Goal: Transaction & Acquisition: Purchase product/service

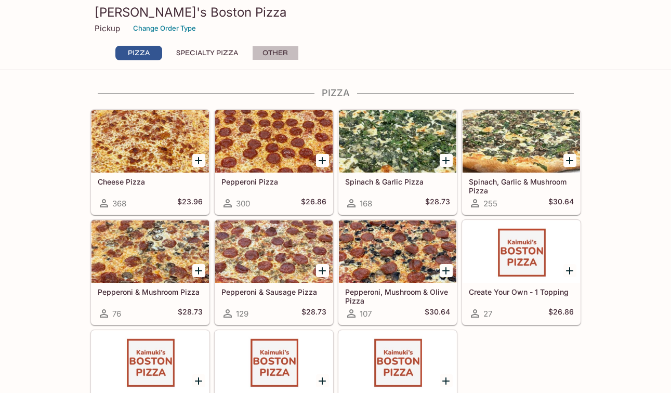
click at [275, 54] on button "Other" at bounding box center [275, 53] width 47 height 15
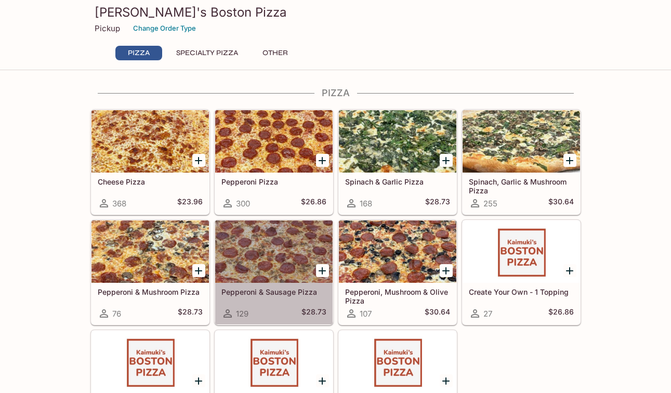
click at [284, 269] on div at bounding box center [273, 251] width 117 height 62
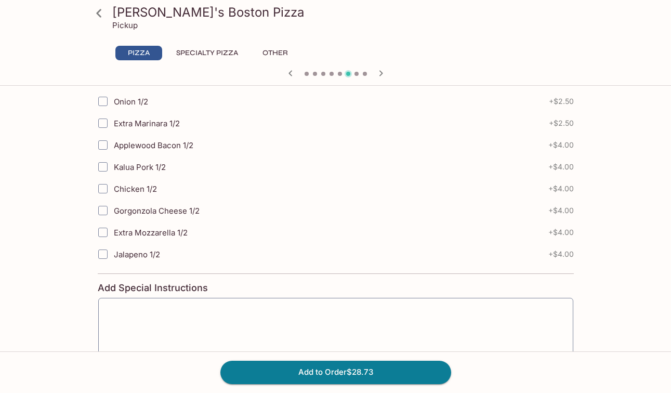
scroll to position [576, 0]
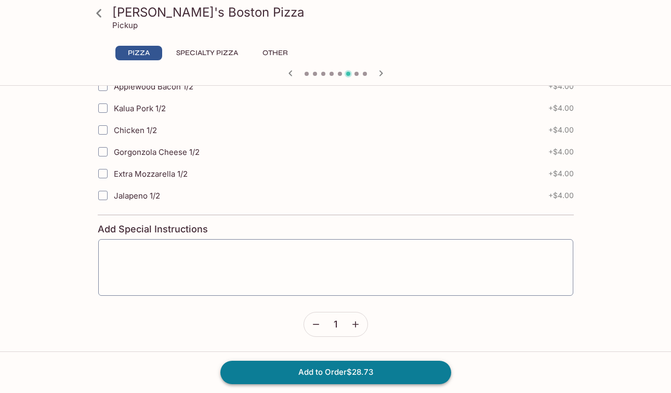
click at [395, 365] on button "Add to Order $28.73" at bounding box center [335, 372] width 231 height 23
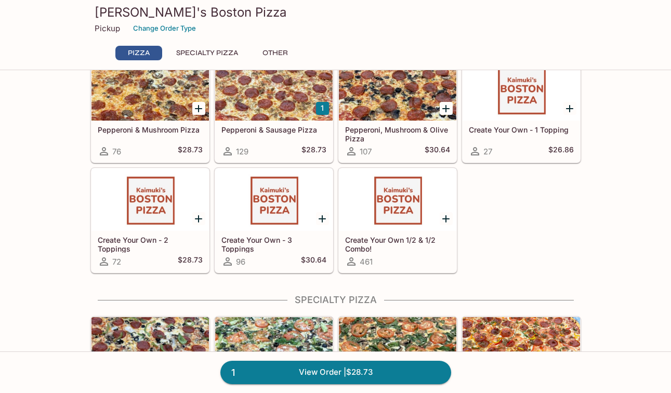
scroll to position [165, 0]
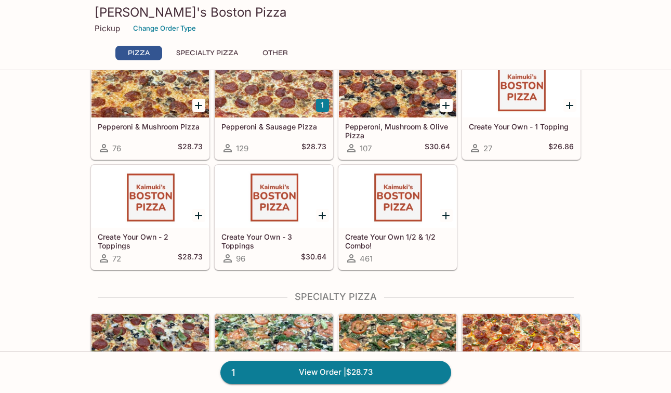
click at [546, 143] on div "27 $26.86" at bounding box center [521, 148] width 105 height 12
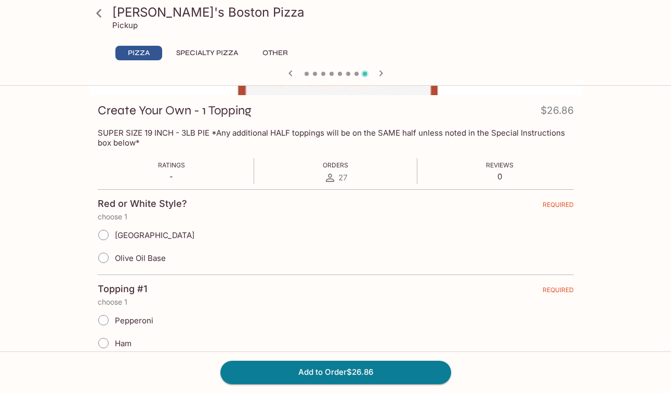
scroll to position [133, 0]
click at [106, 229] on input "[GEOGRAPHIC_DATA]" at bounding box center [104, 235] width 22 height 22
radio input "true"
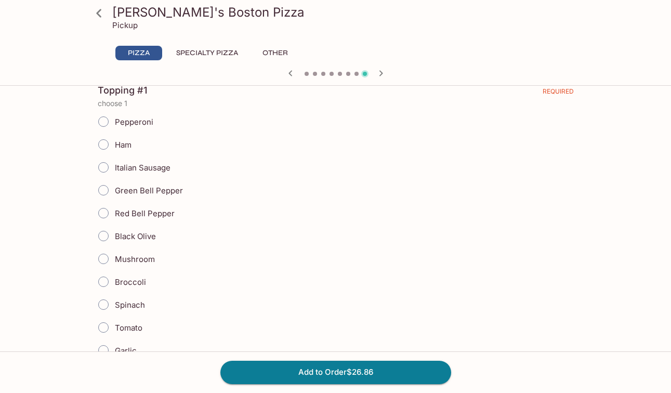
scroll to position [338, 0]
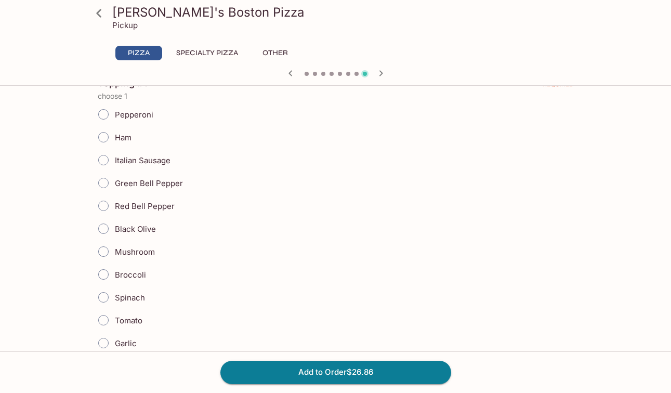
click at [104, 254] on input "Mushroom" at bounding box center [104, 252] width 22 height 22
radio input "true"
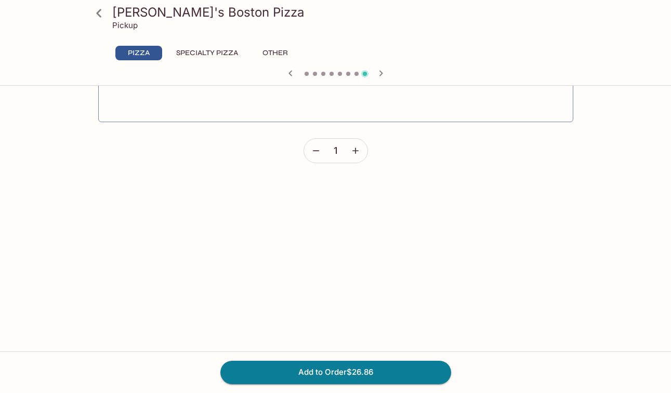
scroll to position [1310, 0]
click at [341, 368] on button "Add to Order $26.86" at bounding box center [335, 372] width 231 height 23
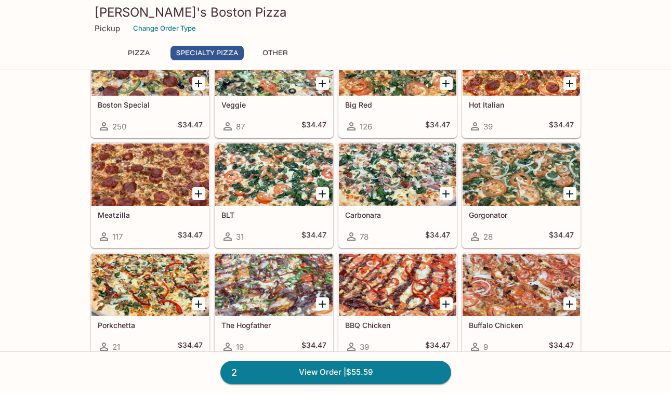
scroll to position [447, 0]
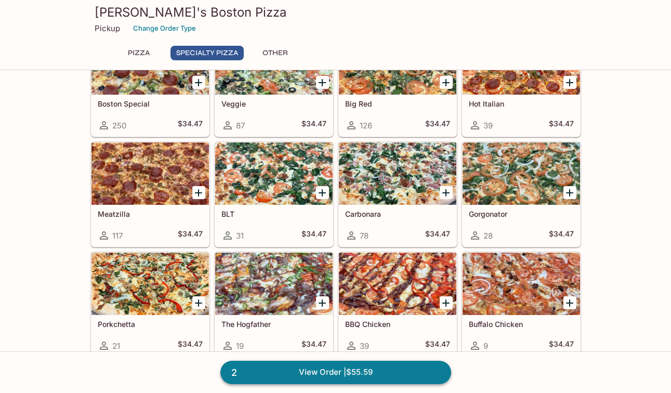
click at [394, 373] on link "2 View Order | $55.59" at bounding box center [335, 372] width 231 height 23
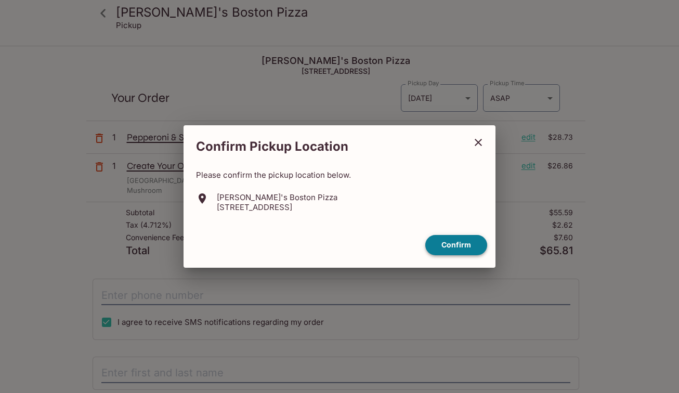
click at [472, 244] on button "Confirm" at bounding box center [456, 245] width 62 height 20
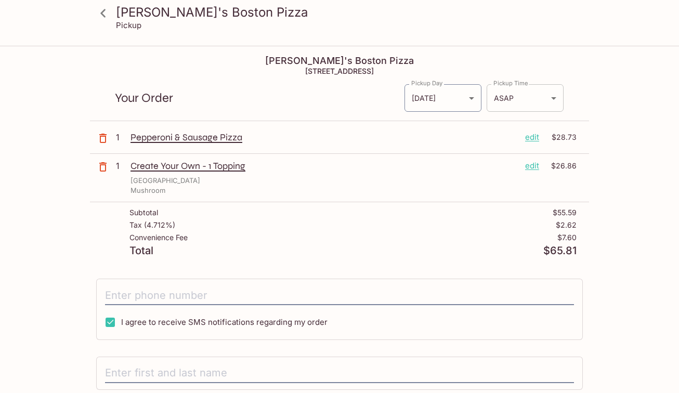
click at [551, 101] on body "[PERSON_NAME]'s Boston Pizza Pickup Kaimuki's Boston Pizza [STREET_ADDRESS] You…" at bounding box center [339, 243] width 679 height 393
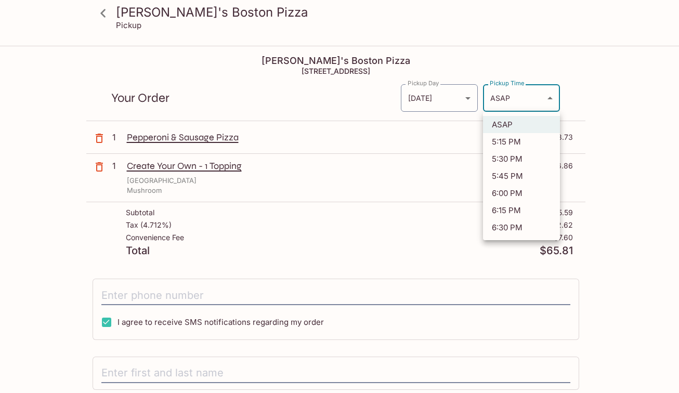
click at [627, 141] on div at bounding box center [339, 196] width 679 height 393
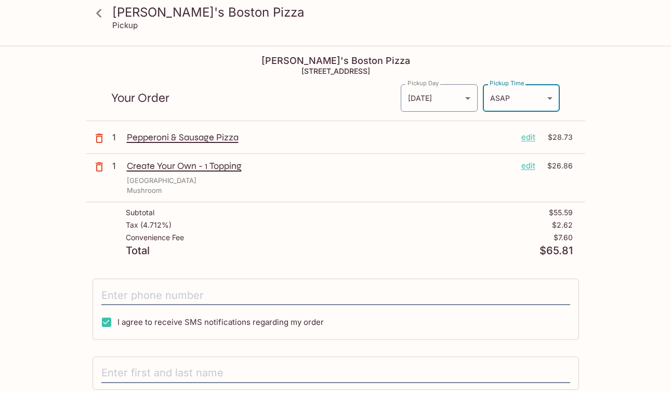
click at [525, 138] on p "edit" at bounding box center [528, 137] width 14 height 11
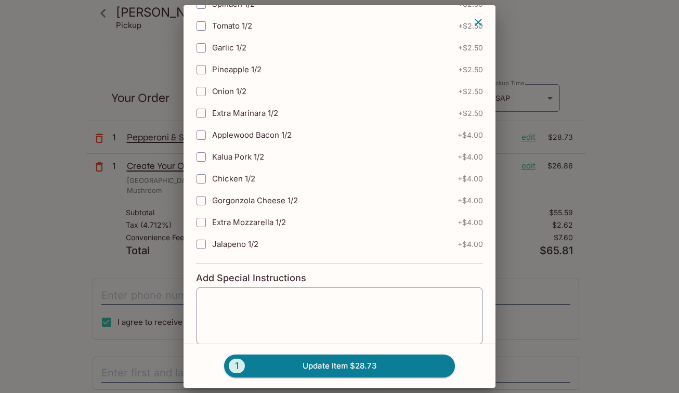
scroll to position [302, 0]
click at [480, 24] on icon "button" at bounding box center [478, 22] width 7 height 7
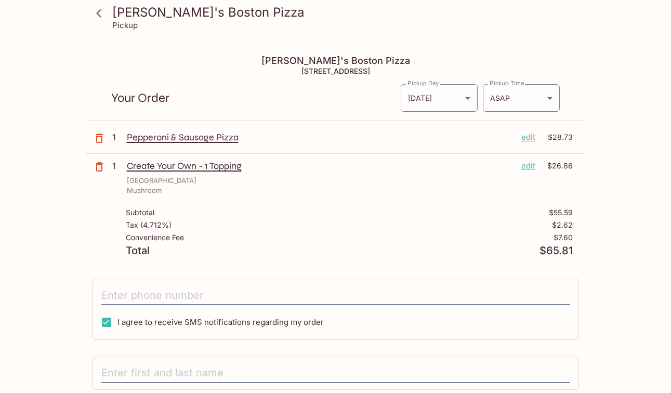
click at [528, 140] on p "edit" at bounding box center [528, 137] width 14 height 11
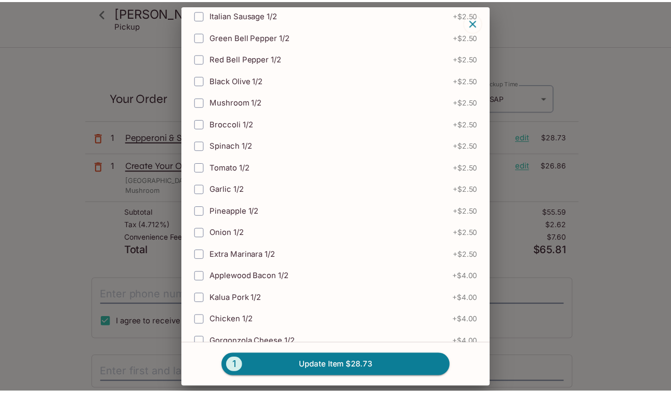
scroll to position [0, 0]
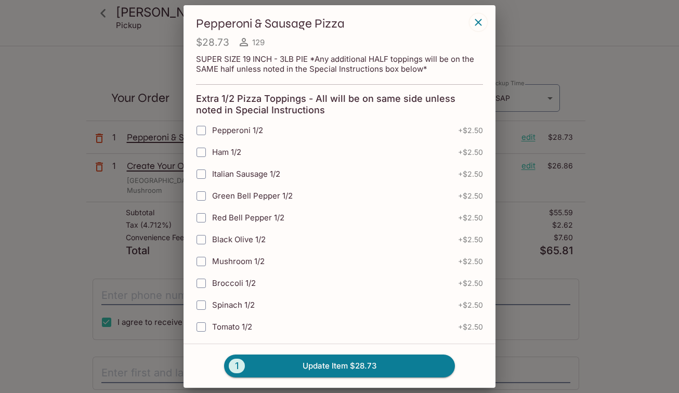
click at [476, 22] on icon "button" at bounding box center [478, 22] width 12 height 12
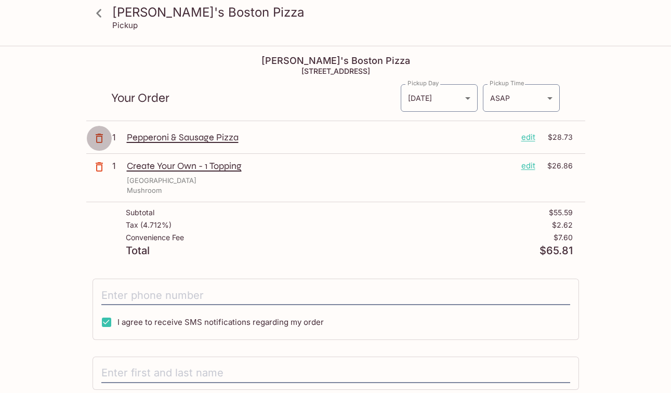
click at [103, 137] on icon "button" at bounding box center [99, 138] width 12 height 12
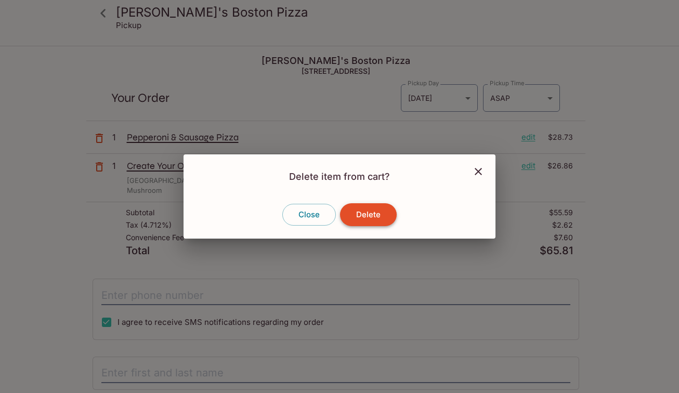
click at [372, 213] on button "Delete" at bounding box center [368, 214] width 57 height 23
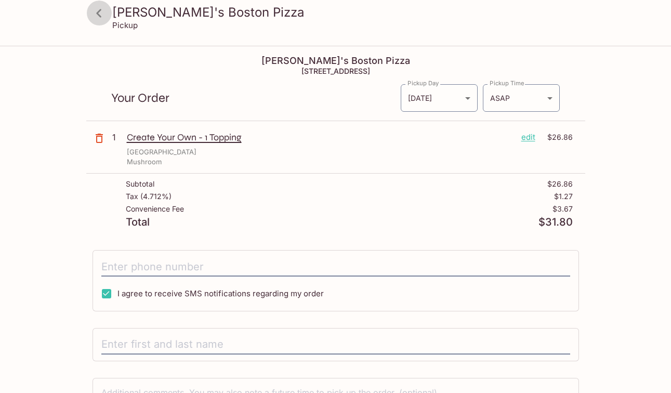
click at [101, 11] on icon at bounding box center [99, 13] width 18 height 18
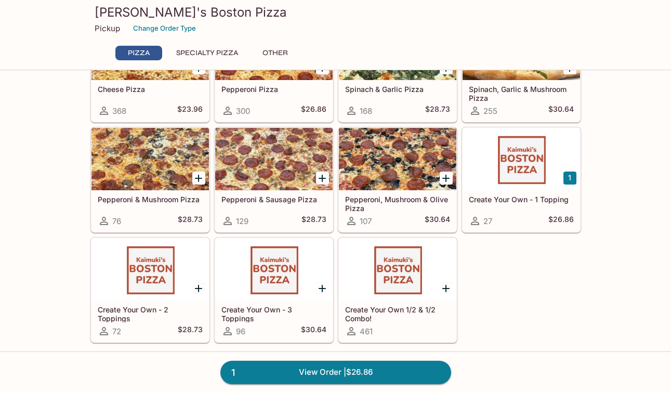
scroll to position [93, 0]
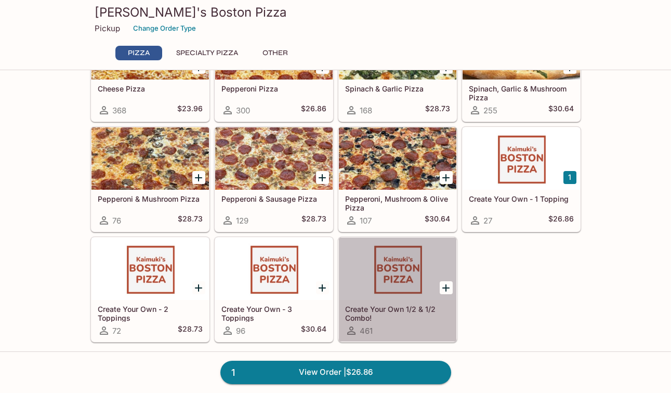
click at [408, 252] on div at bounding box center [397, 269] width 117 height 62
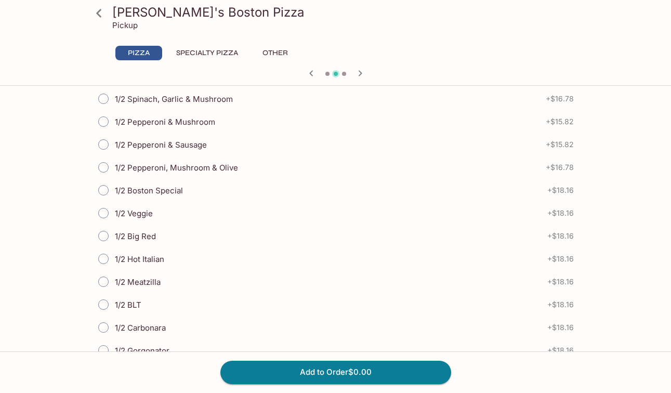
scroll to position [335, 0]
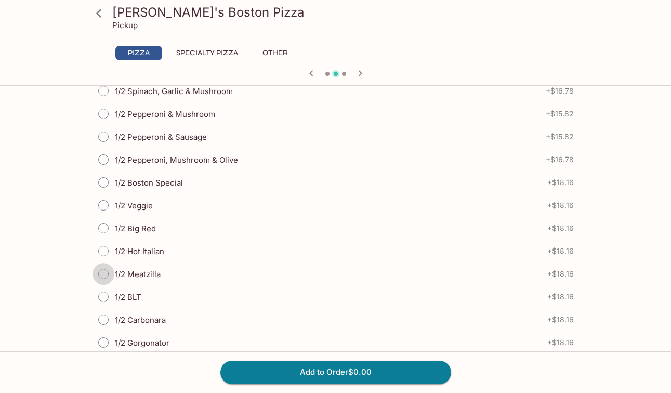
click at [106, 267] on input "1/2 Meatzilla" at bounding box center [104, 274] width 22 height 22
radio input "true"
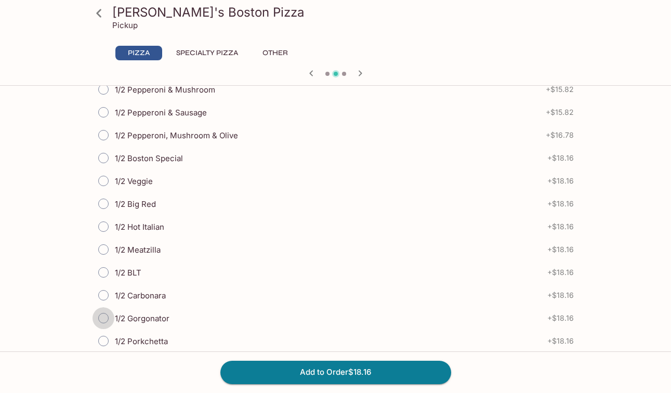
click at [106, 315] on input "1/2 Gorgonator" at bounding box center [104, 318] width 22 height 22
radio input "true"
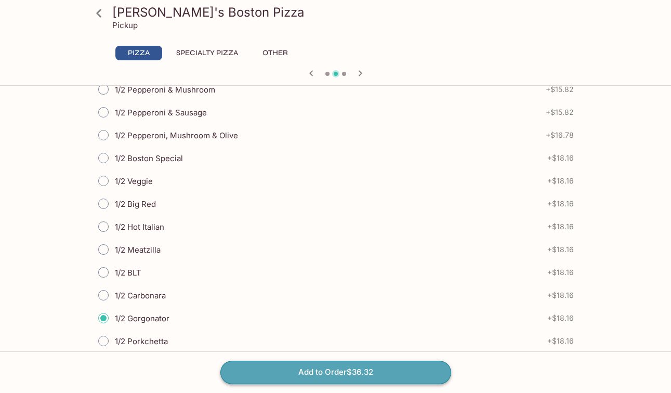
click at [349, 376] on button "Add to Order $36.32" at bounding box center [335, 372] width 231 height 23
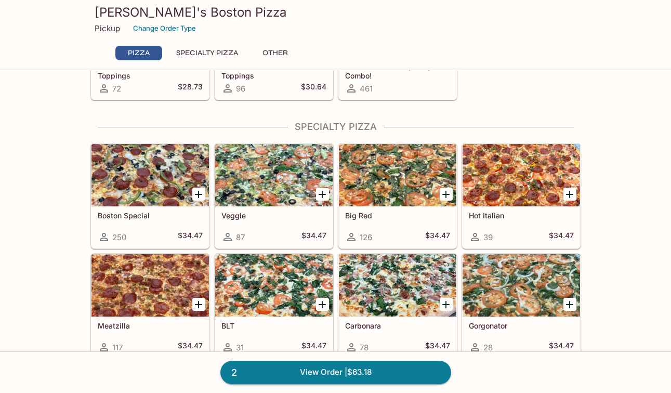
scroll to position [336, 0]
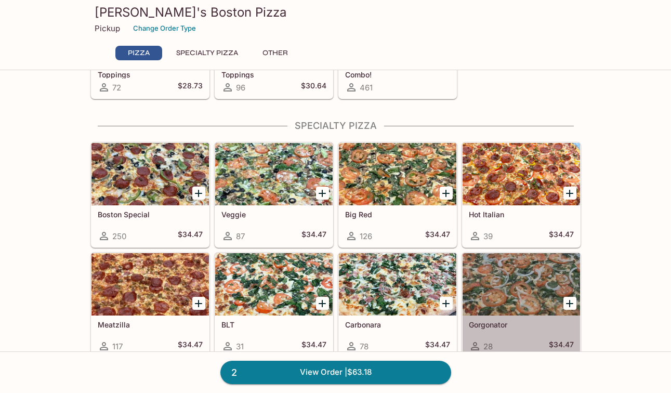
click at [516, 296] on div at bounding box center [521, 284] width 117 height 62
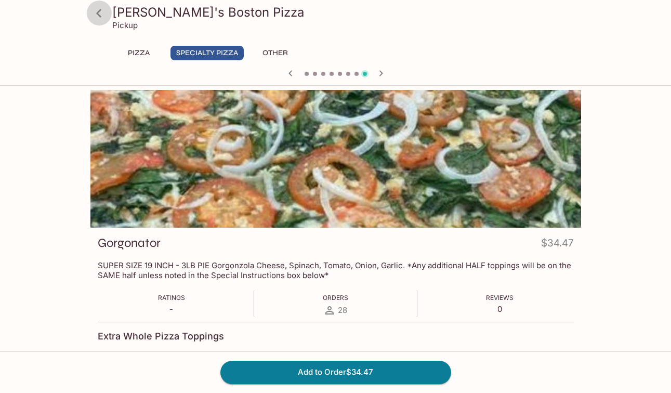
click at [104, 16] on icon at bounding box center [99, 13] width 18 height 18
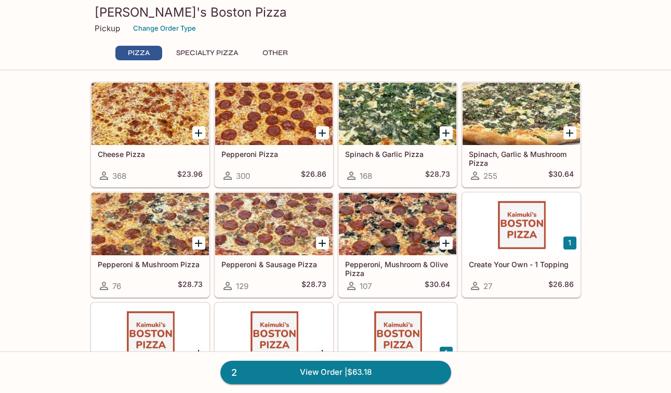
scroll to position [28, 0]
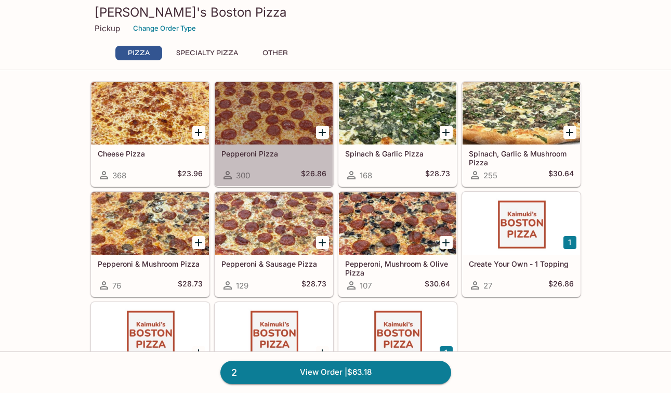
click at [270, 165] on div "Pepperoni Pizza 300 $26.86" at bounding box center [273, 166] width 117 height 42
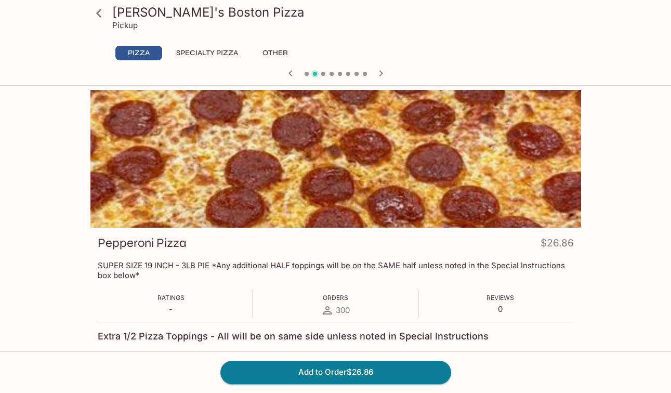
click at [110, 16] on link at bounding box center [99, 13] width 26 height 26
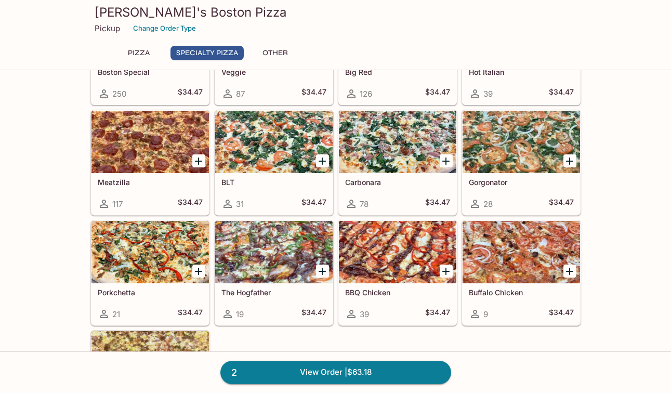
scroll to position [478, 0]
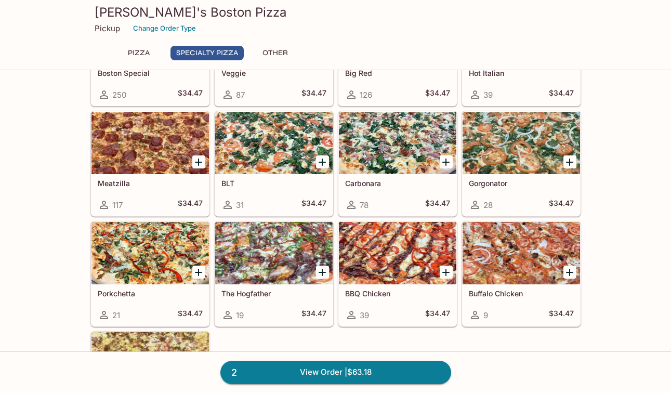
click at [162, 172] on div at bounding box center [149, 143] width 117 height 62
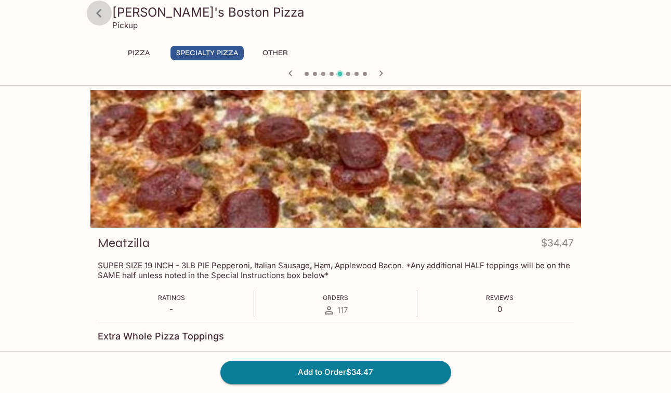
click at [95, 19] on icon at bounding box center [99, 13] width 18 height 18
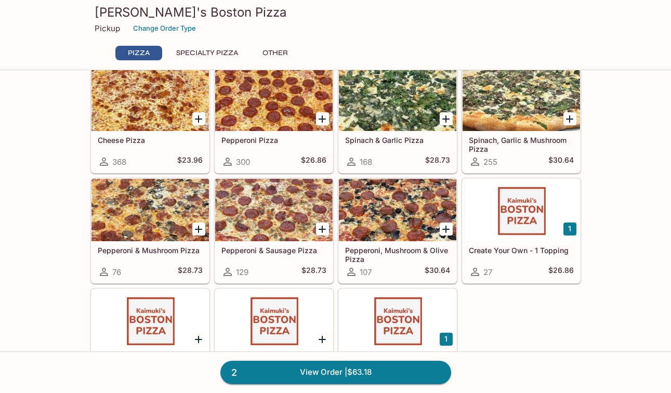
scroll to position [22, 0]
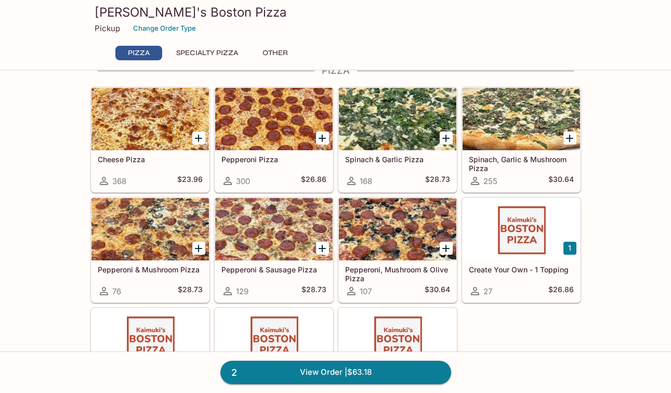
click at [282, 142] on div at bounding box center [273, 119] width 117 height 62
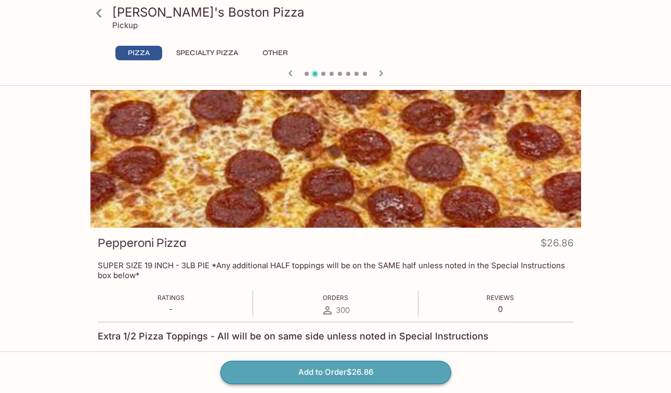
click at [360, 371] on button "Add to Order $26.86" at bounding box center [335, 372] width 231 height 23
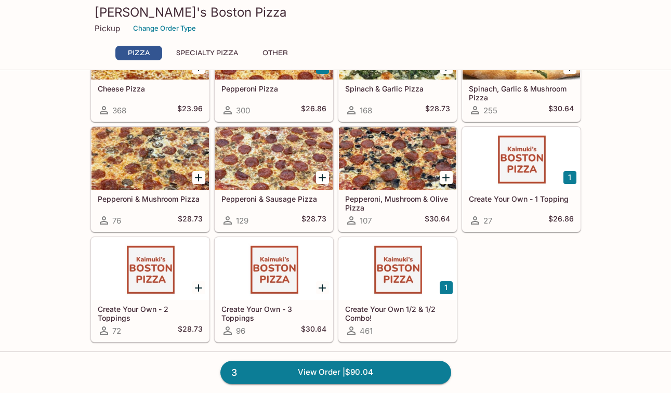
scroll to position [94, 0]
click at [496, 180] on div at bounding box center [521, 158] width 117 height 62
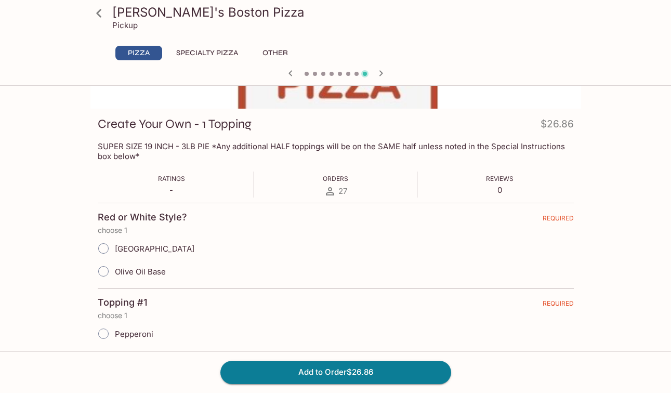
scroll to position [127, 0]
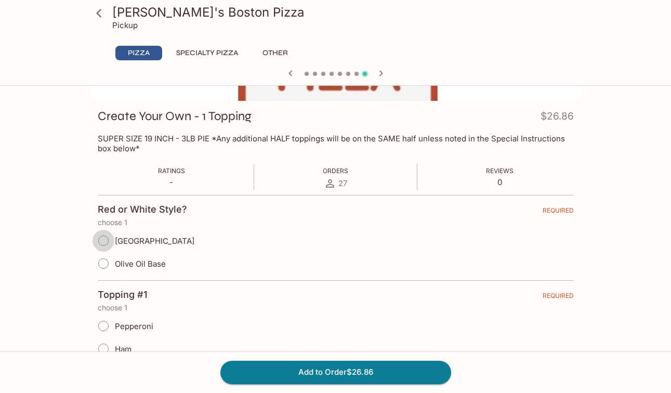
click at [107, 239] on input "[GEOGRAPHIC_DATA]" at bounding box center [104, 241] width 22 height 22
radio input "true"
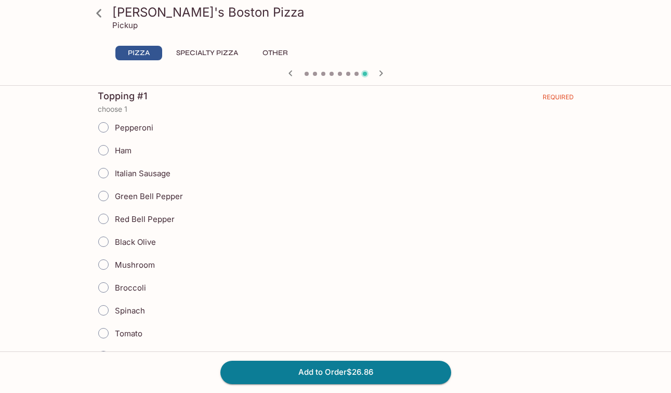
scroll to position [330, 0]
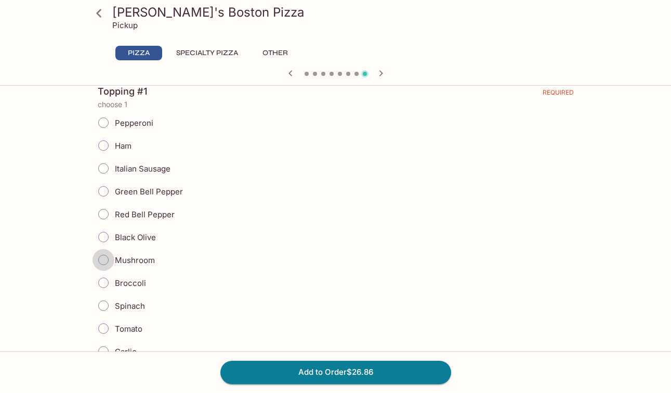
click at [108, 264] on input "Mushroom" at bounding box center [104, 260] width 22 height 22
radio input "true"
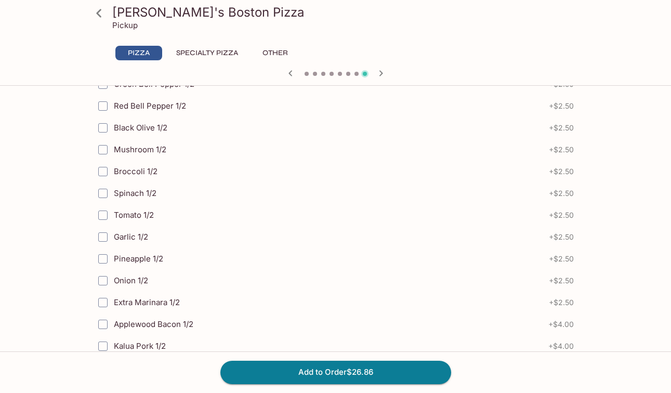
scroll to position [897, 0]
click at [339, 369] on button "Add to Order $26.86" at bounding box center [335, 372] width 231 height 23
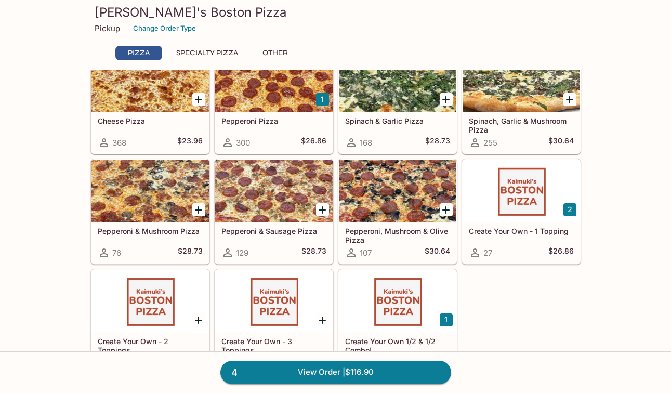
scroll to position [79, 0]
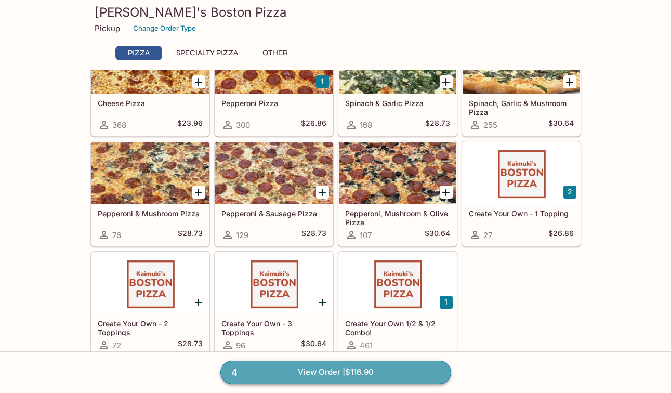
click at [342, 373] on link "4 View Order | $116.90" at bounding box center [335, 372] width 231 height 23
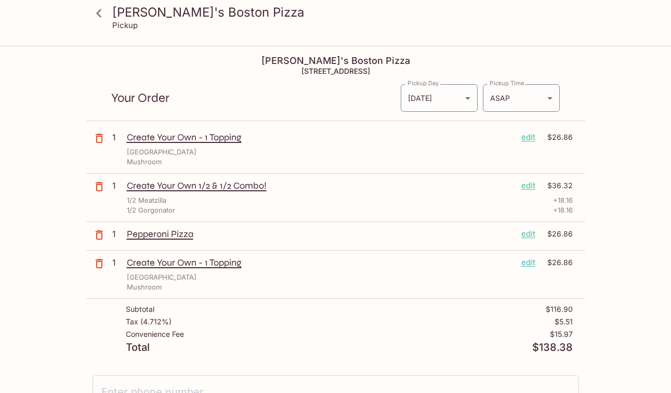
click at [98, 265] on icon "button" at bounding box center [99, 263] width 12 height 12
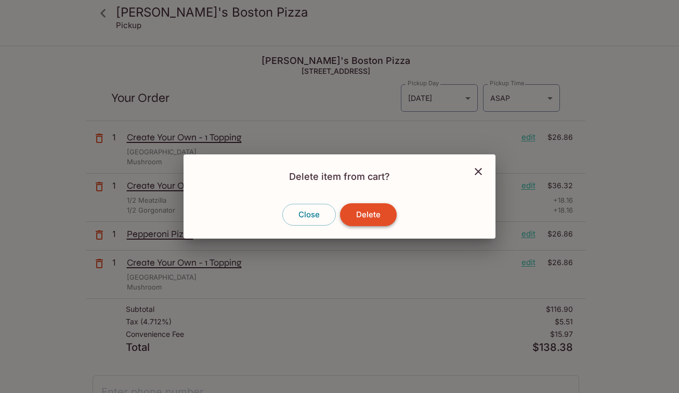
click at [376, 217] on button "Delete" at bounding box center [368, 214] width 57 height 23
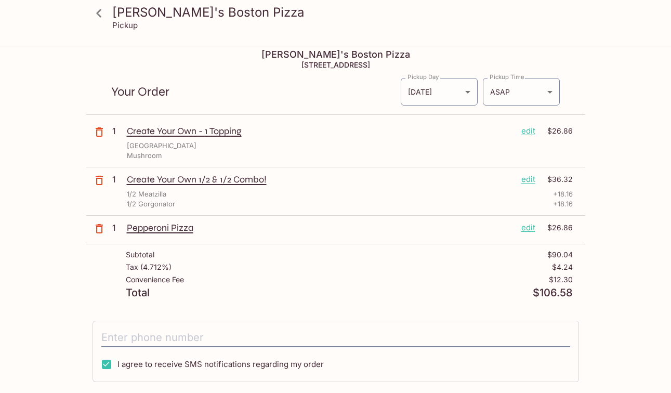
scroll to position [7, 0]
click at [540, 89] on body "[PERSON_NAME]'s Boston Pizza Pickup [PERSON_NAME]'s Boston Pizza [STREET_ADDRES…" at bounding box center [339, 236] width 679 height 393
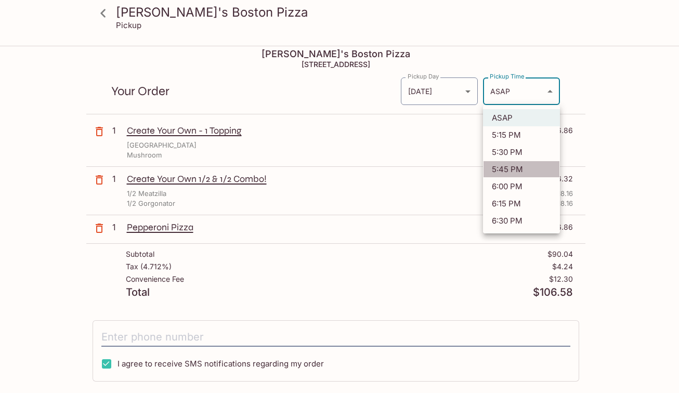
click at [515, 171] on li "5:45 PM" at bounding box center [521, 169] width 77 height 17
type input "[DATE]T03:45:16.000000Z"
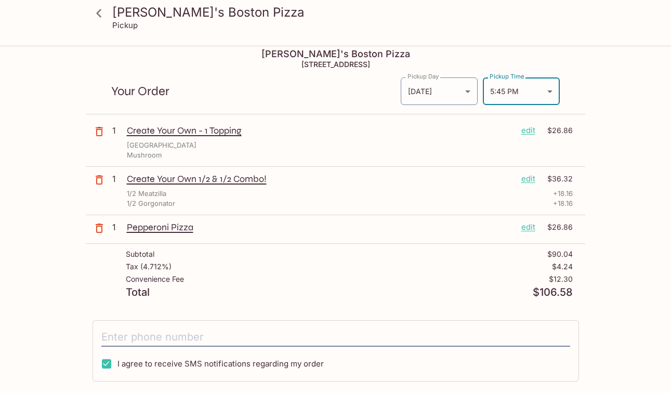
click at [624, 259] on div "[PERSON_NAME]'s Boston Pizza Pickup [PERSON_NAME]'s Boston Pizza [STREET_ADDRES…" at bounding box center [335, 292] width 665 height 504
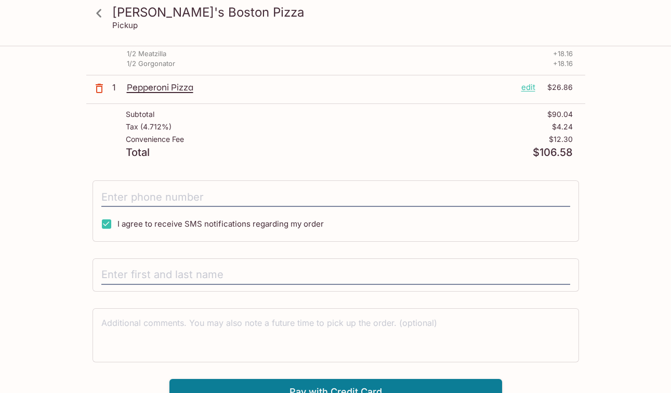
scroll to position [158, 0]
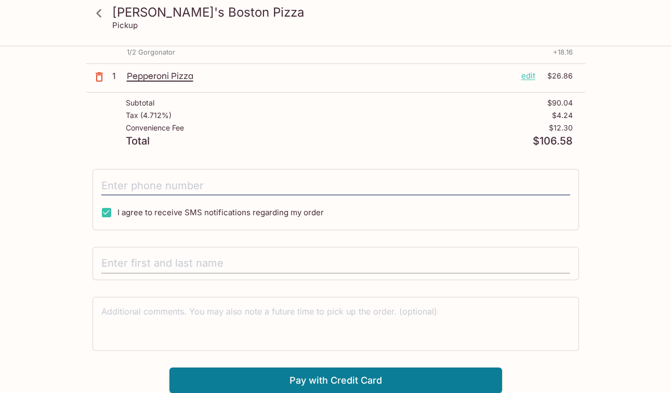
click at [225, 267] on input "text" at bounding box center [335, 264] width 469 height 20
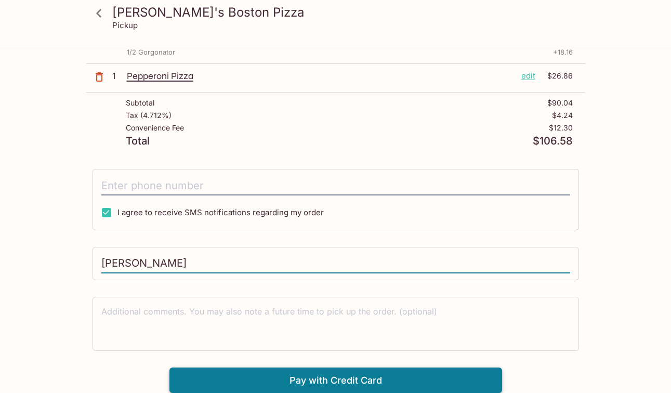
type input "[PERSON_NAME]"
click at [316, 380] on button "Pay with Credit Card" at bounding box center [335, 381] width 333 height 26
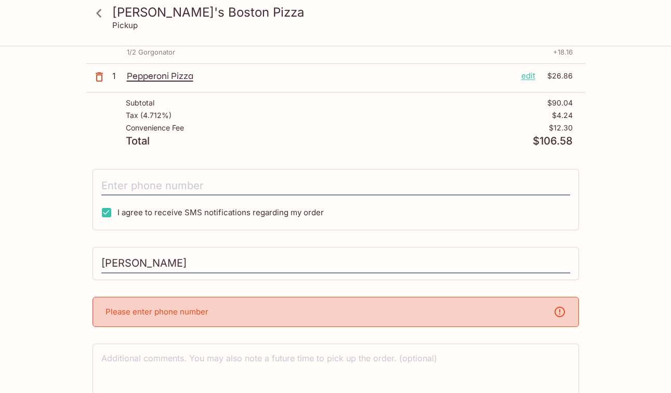
click at [328, 309] on div "Please enter phone number" at bounding box center [336, 312] width 487 height 30
click at [213, 189] on input "tel" at bounding box center [335, 186] width 469 height 20
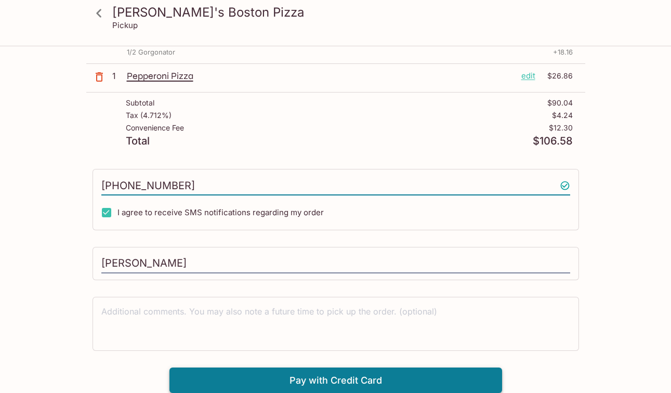
type input "[PHONE_NUMBER]"
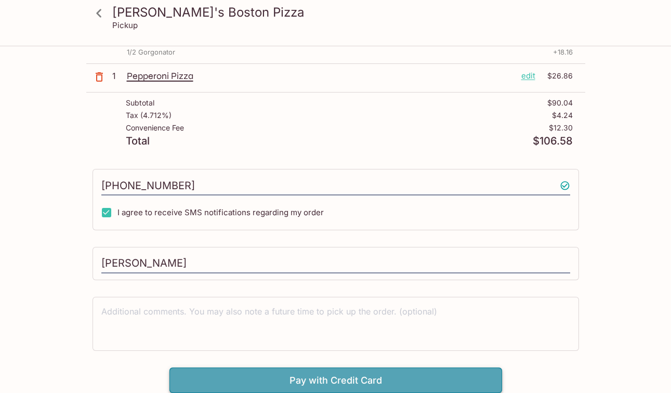
click at [335, 377] on button "Pay with Credit Card" at bounding box center [335, 381] width 333 height 26
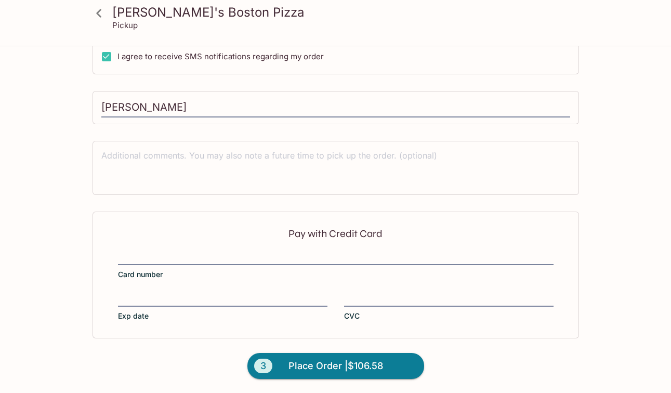
click at [157, 290] on div "Pay with Credit Card Card number Exp date CVC" at bounding box center [336, 275] width 487 height 127
click at [369, 362] on span "Place Order | $106.58" at bounding box center [336, 366] width 95 height 17
